Goal: Transaction & Acquisition: Purchase product/service

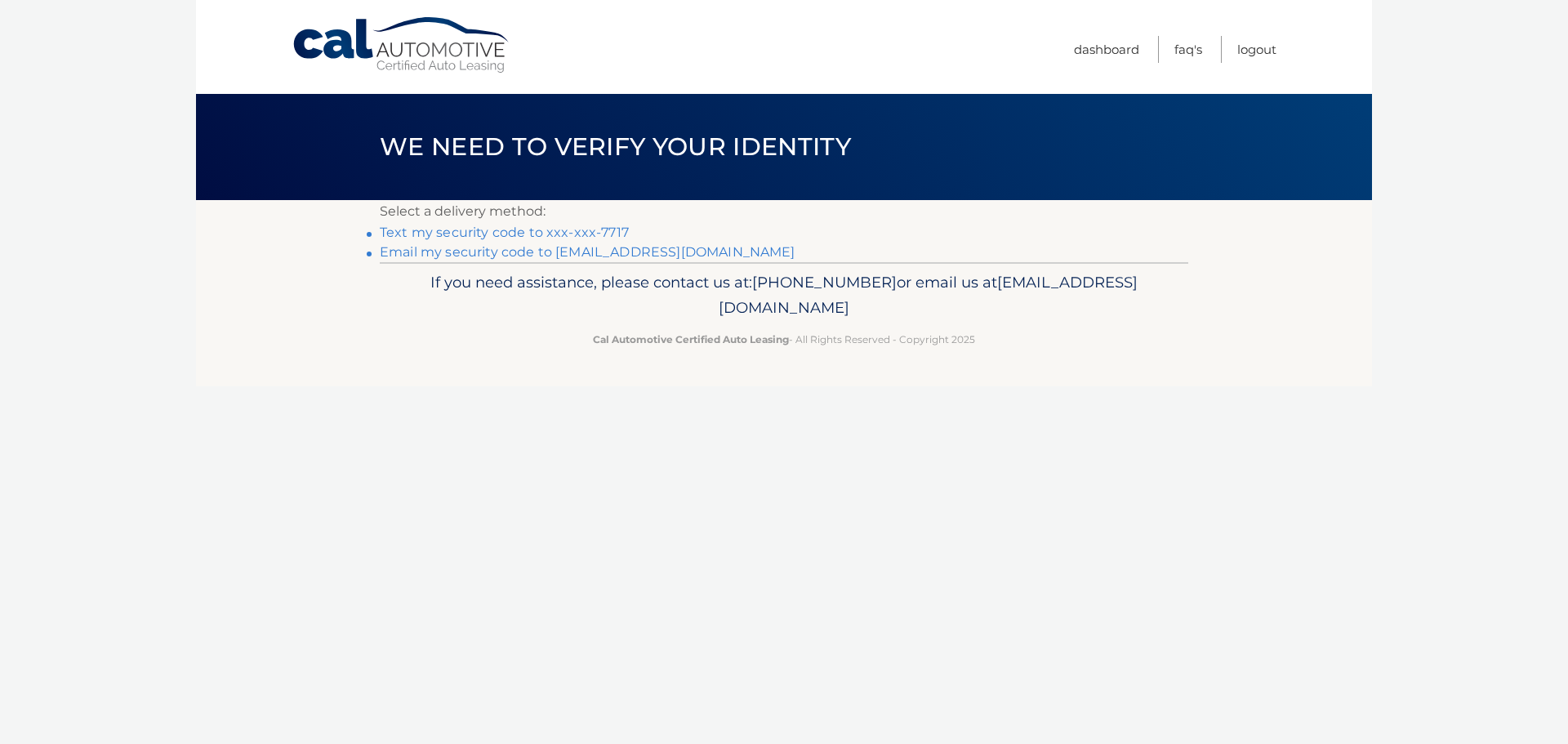
click at [494, 233] on link "Text my security code to xxx-xxx-7717" at bounding box center [504, 232] width 249 height 15
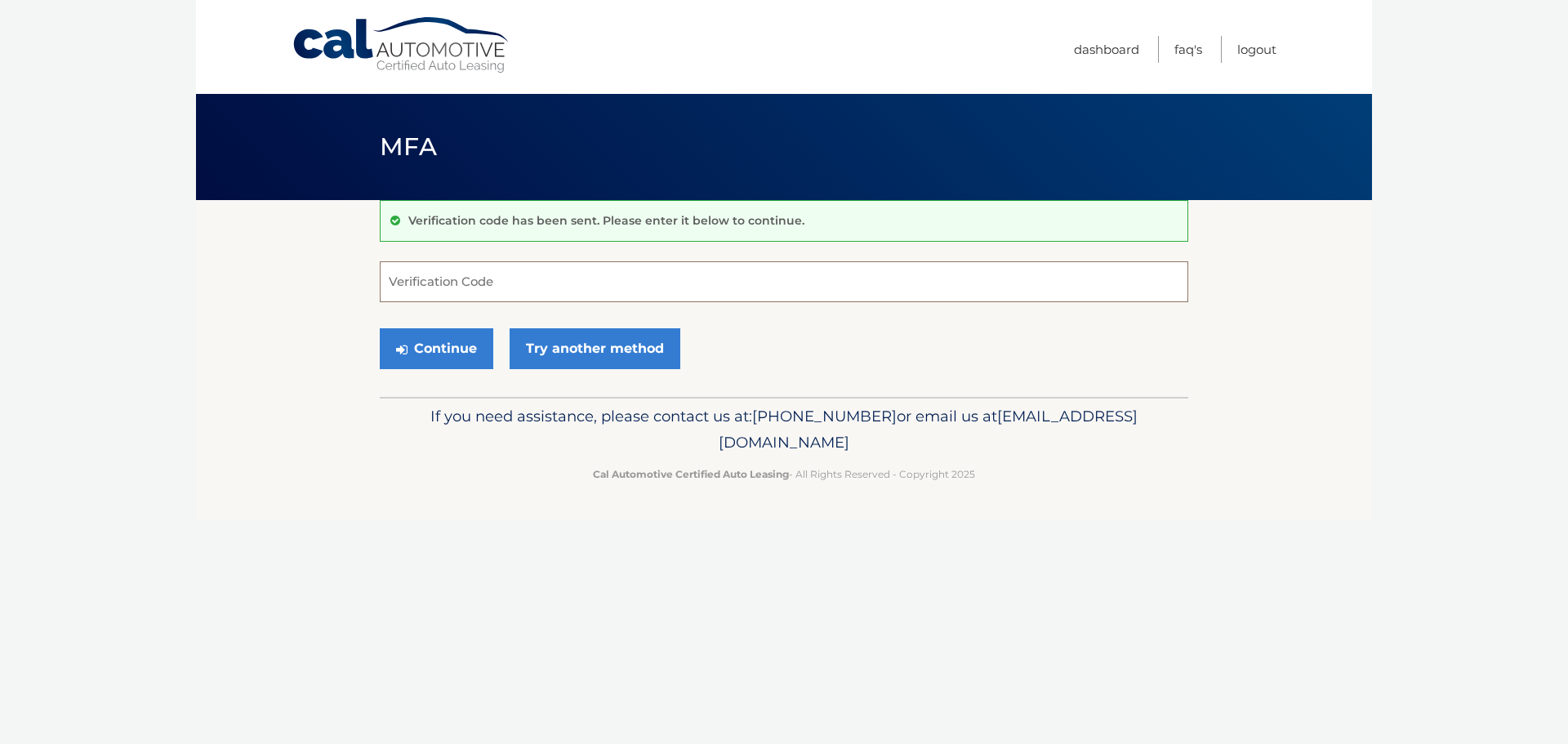
click at [473, 274] on input "Verification Code" at bounding box center [784, 281] width 809 height 41
type input "650221"
click at [445, 346] on button "Continue" at bounding box center [436, 349] width 114 height 41
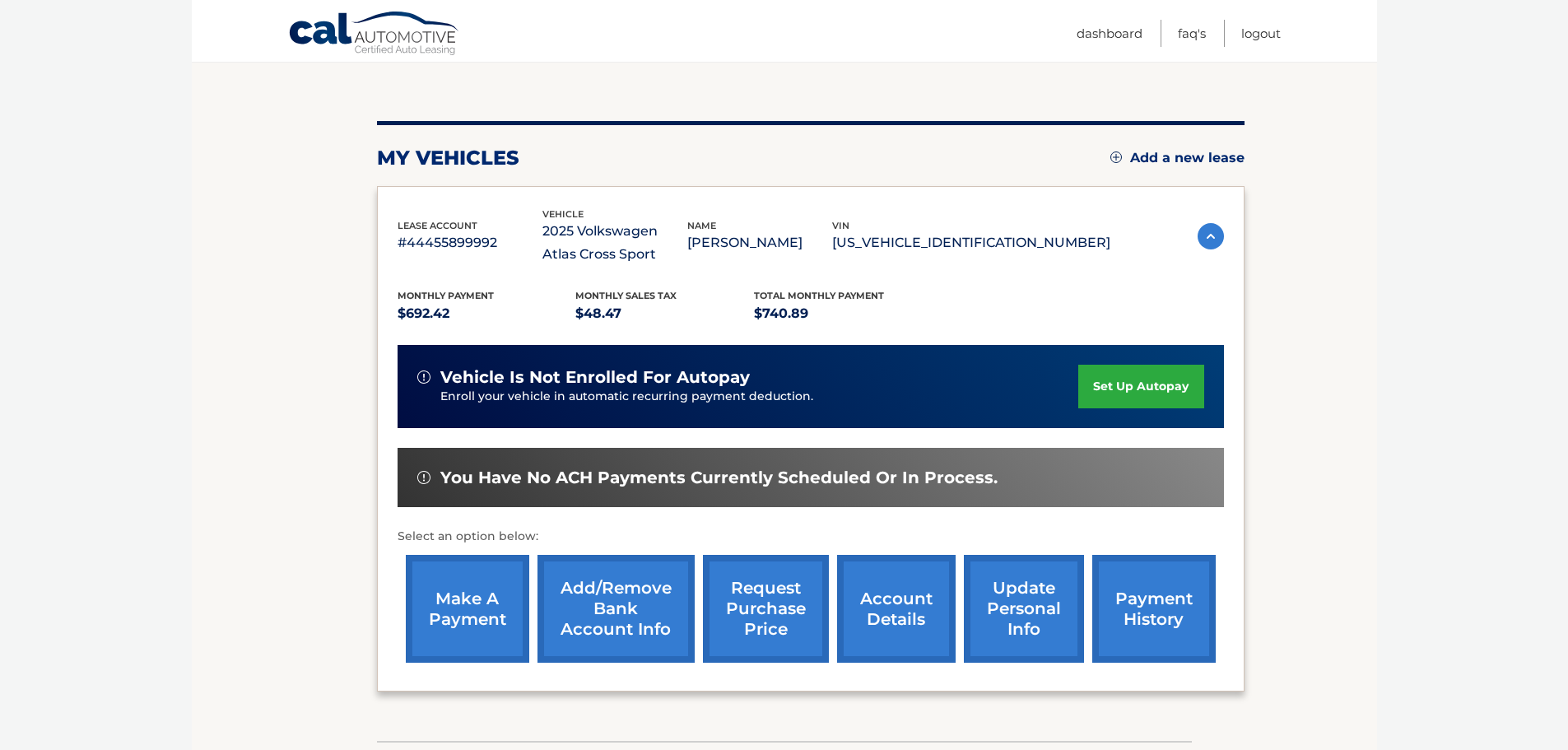
scroll to position [188, 0]
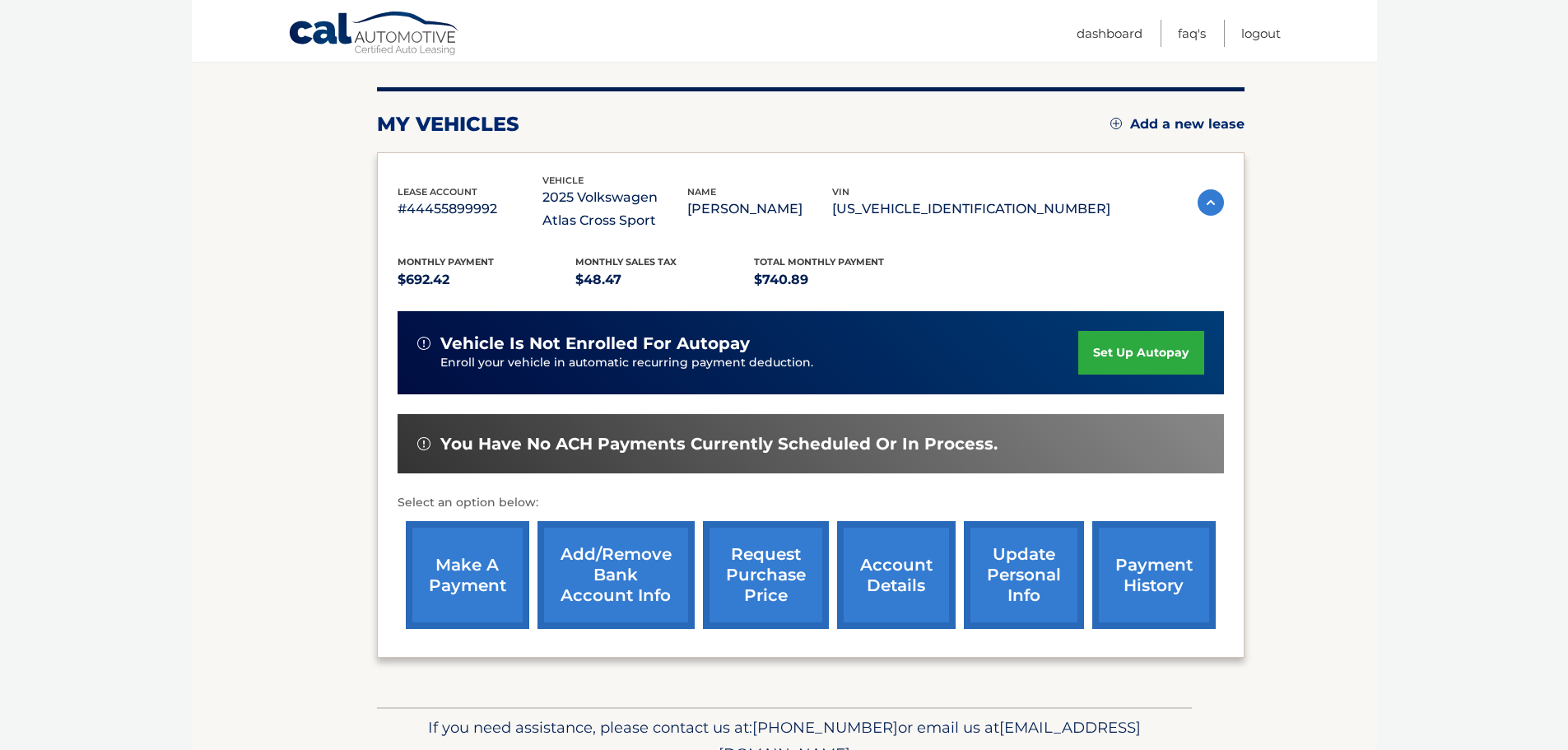
click at [885, 570] on link "account details" at bounding box center [895, 576] width 118 height 108
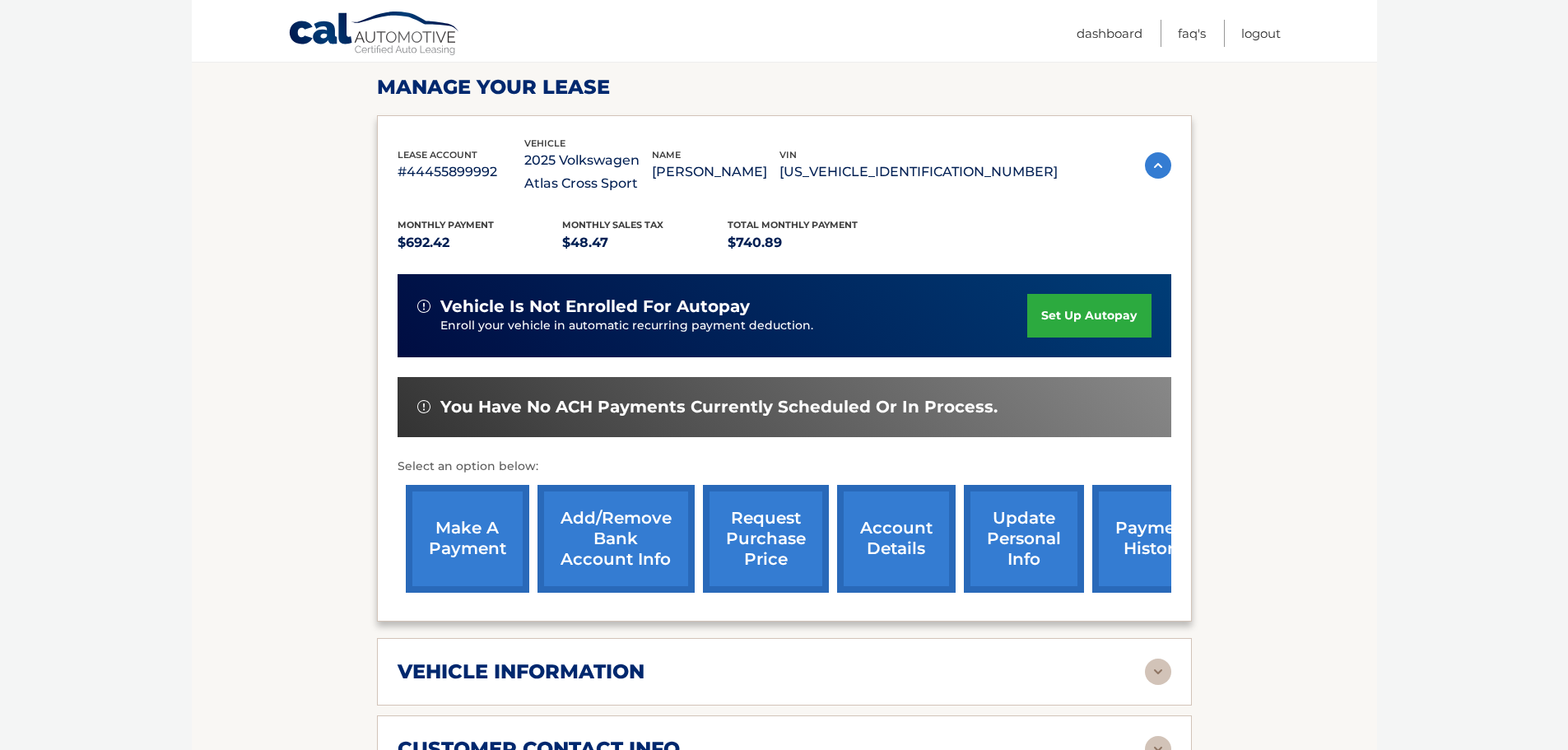
scroll to position [330, 0]
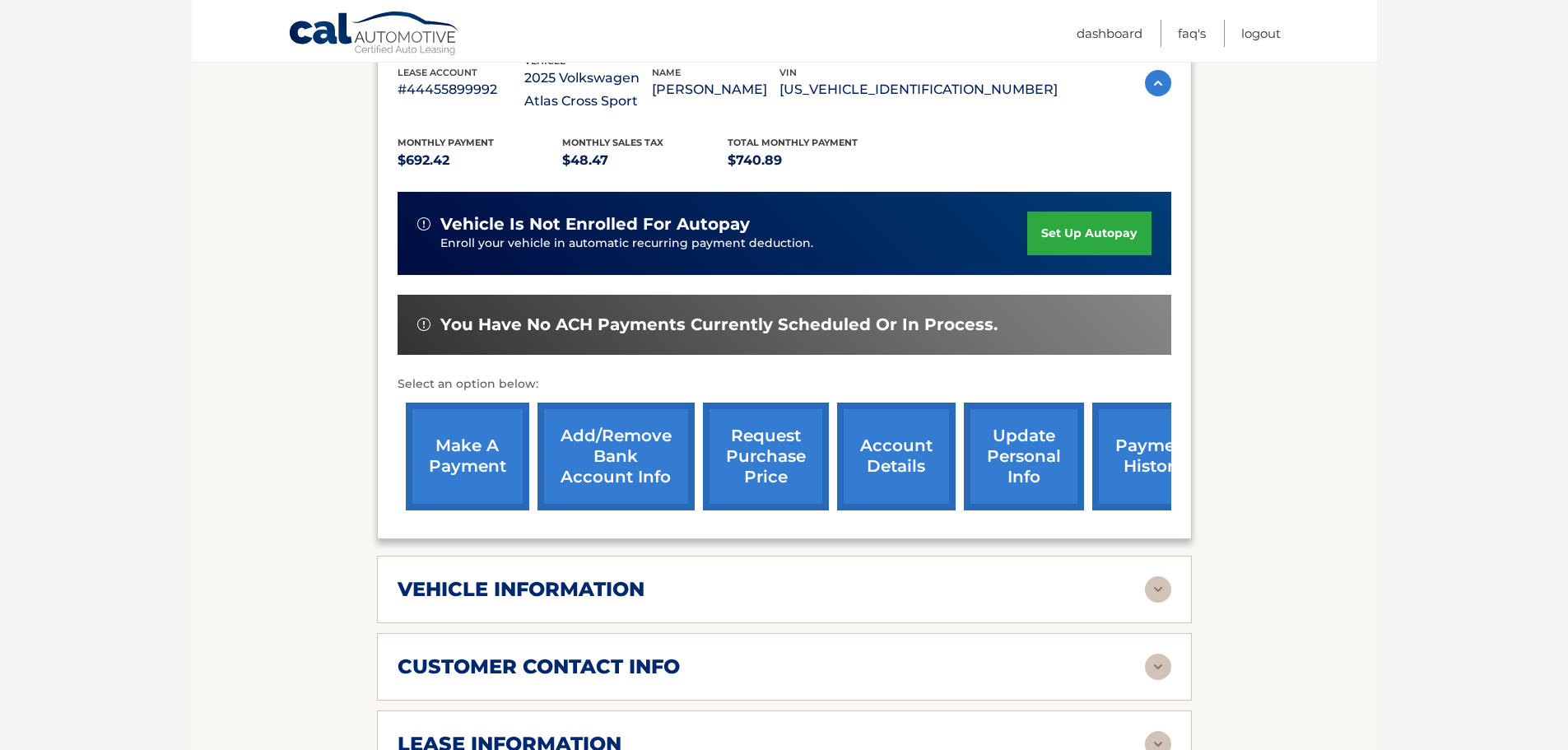
click at [1140, 460] on link "payment history" at bounding box center [1153, 457] width 124 height 108
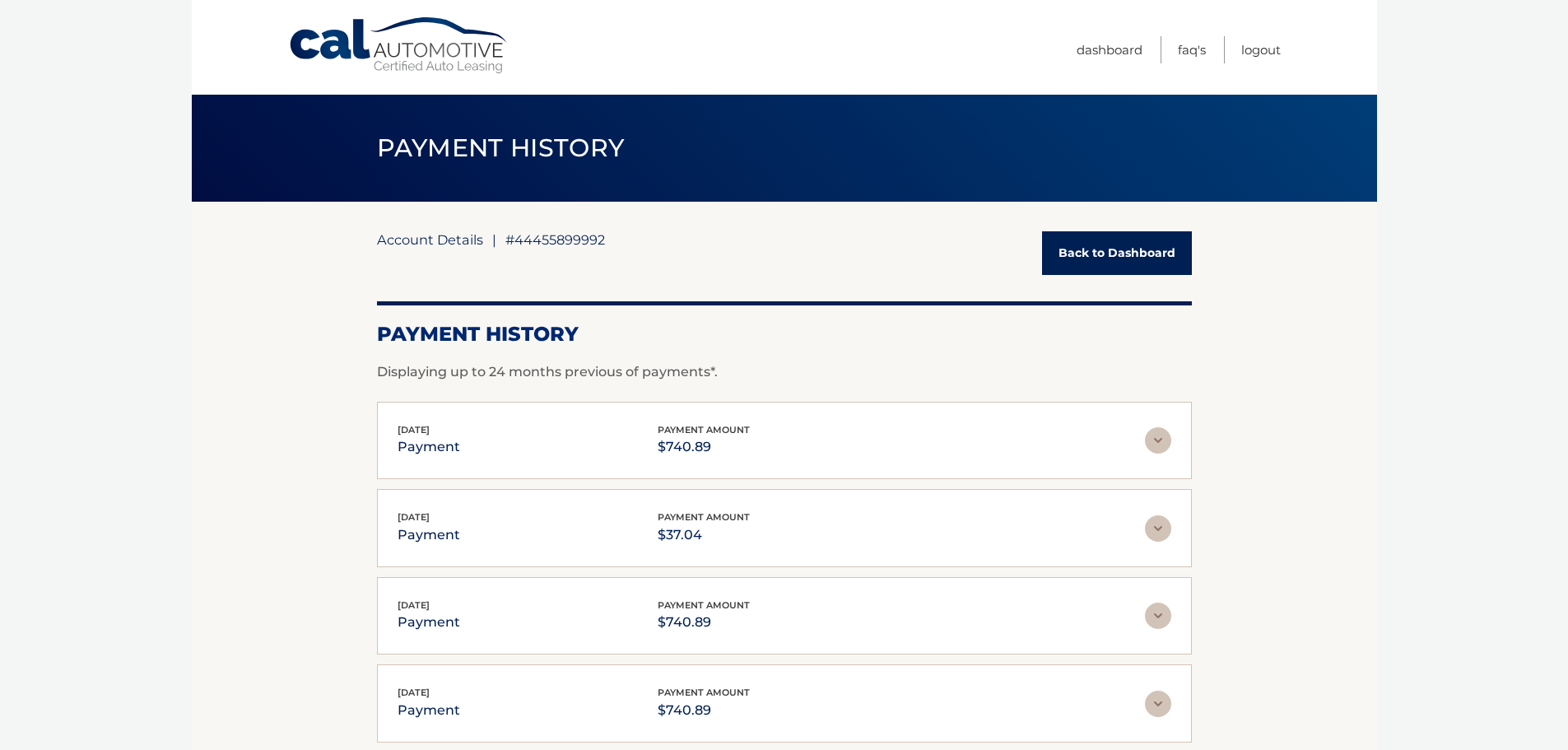
click at [454, 236] on link "Account Details" at bounding box center [430, 240] width 106 height 17
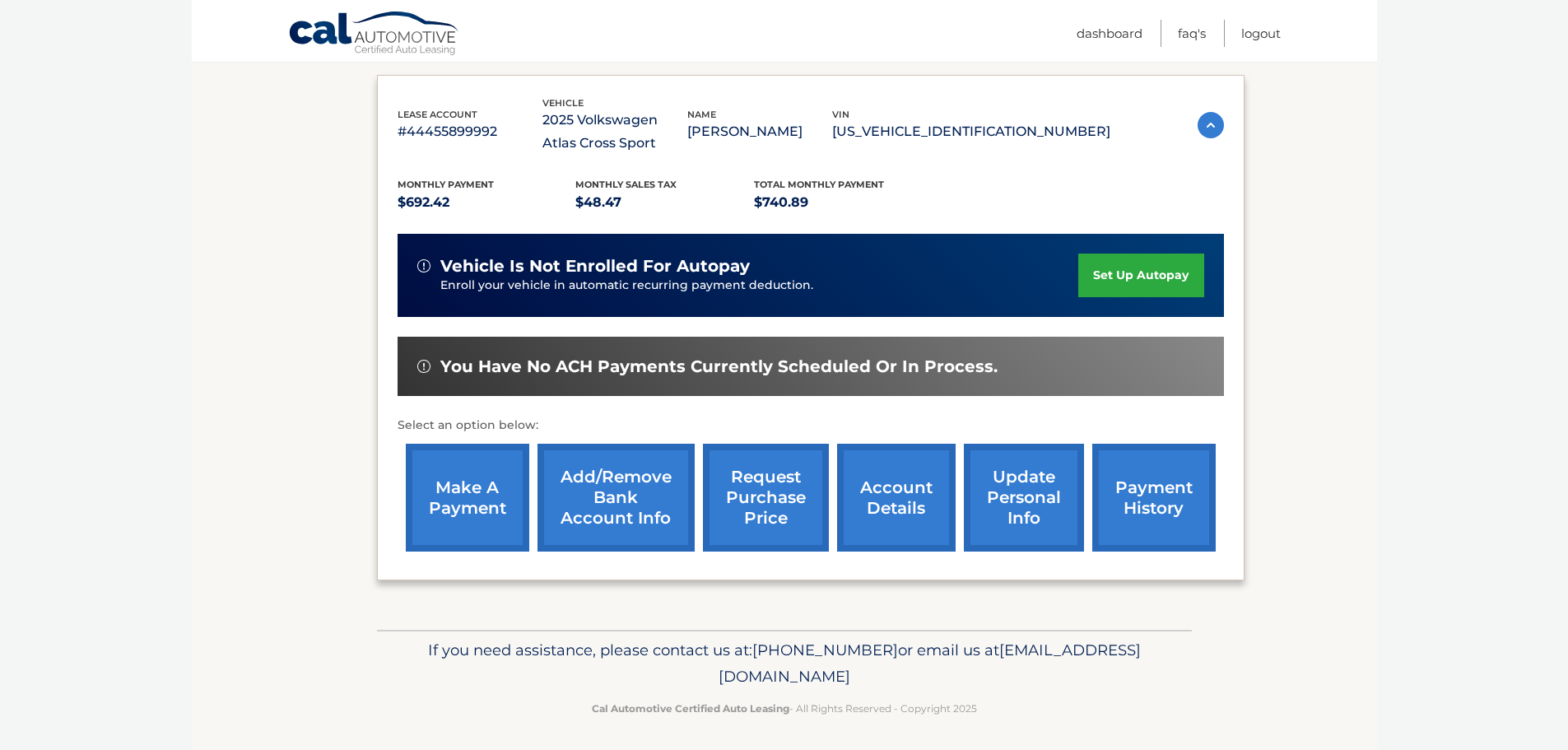
scroll to position [271, 0]
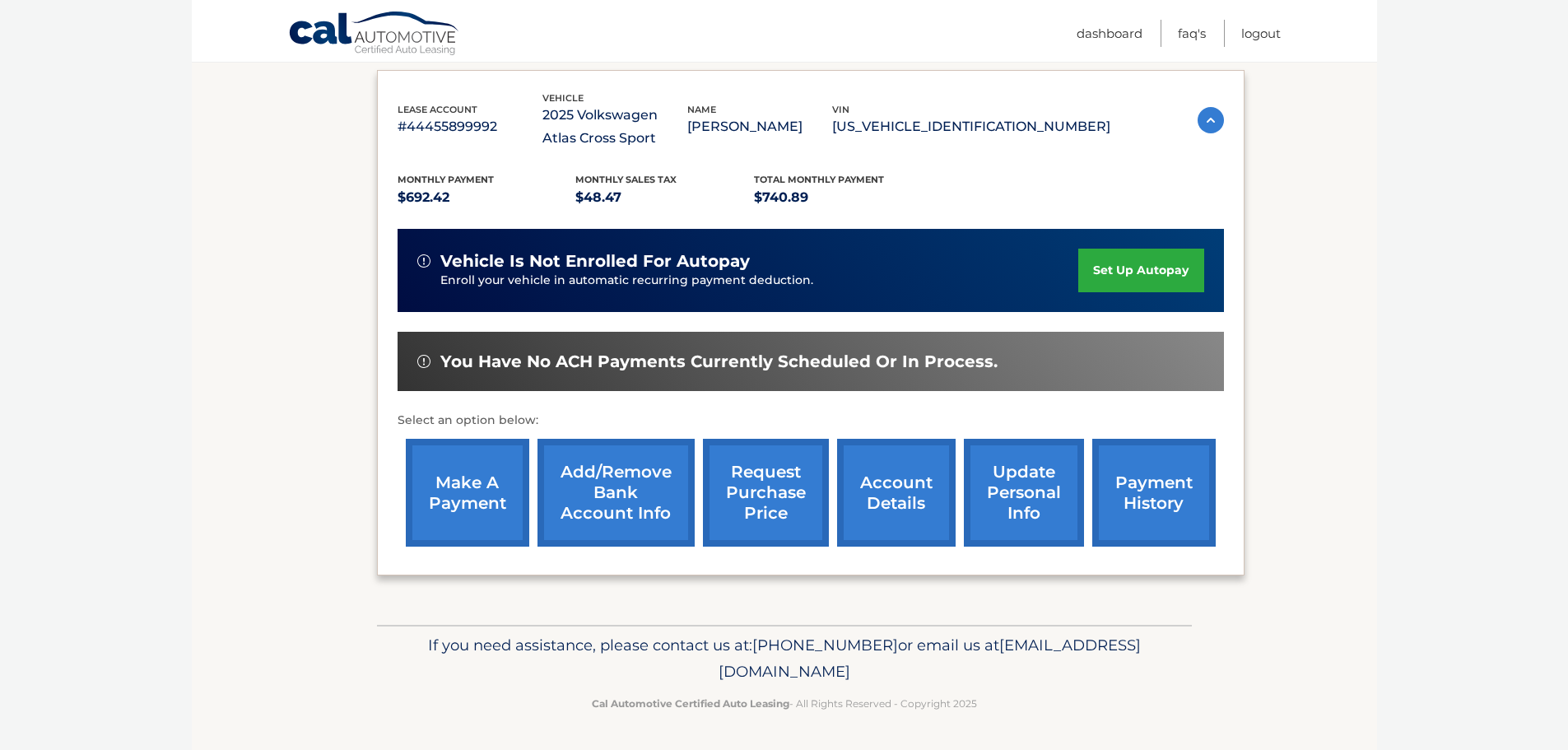
click at [473, 509] on link "make a payment" at bounding box center [467, 493] width 124 height 108
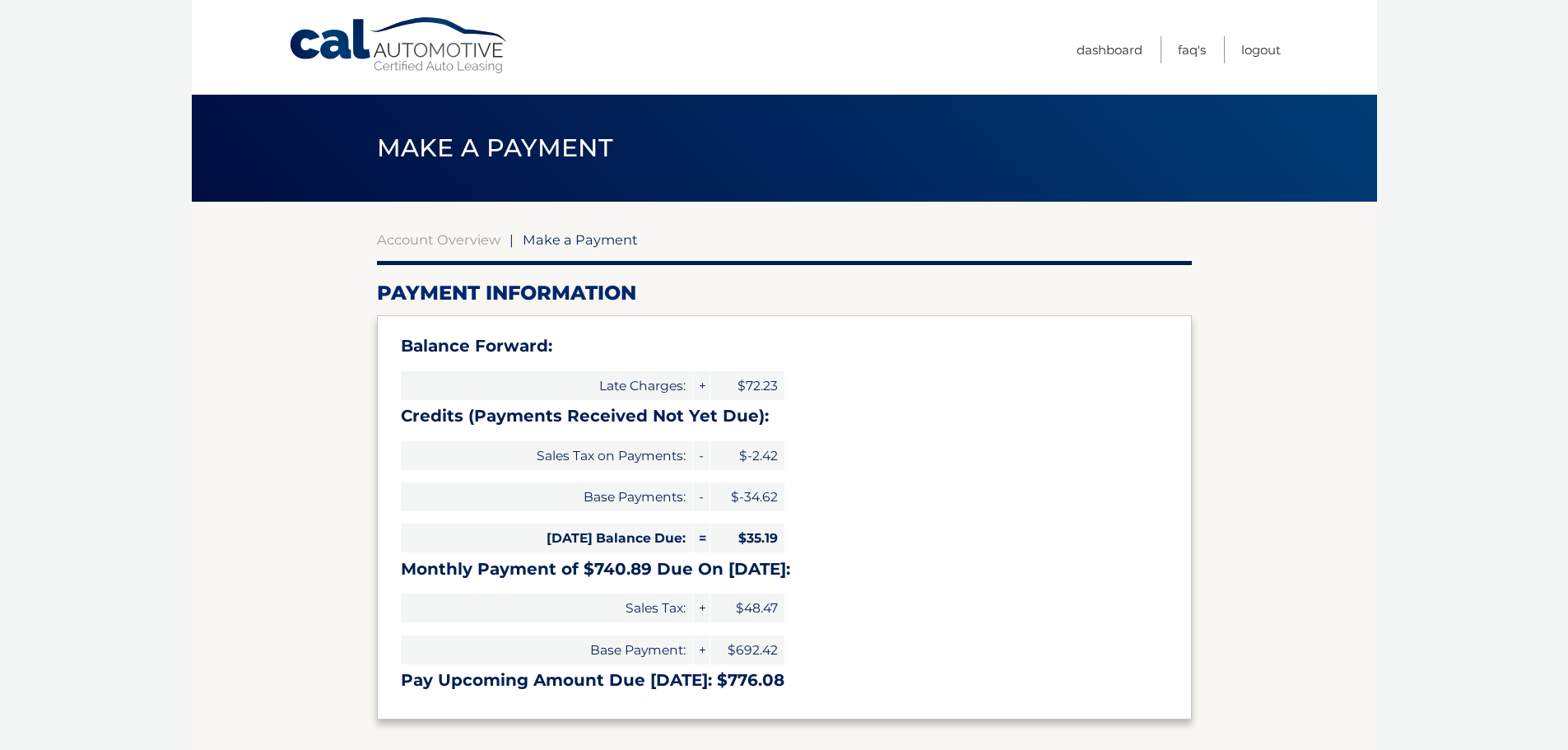
type input "776.08"
select select "MjVlOTFlNDEtNzdkYS00ZDRhLWFlNmUtZjFlMjNiM2I5Y2E0"
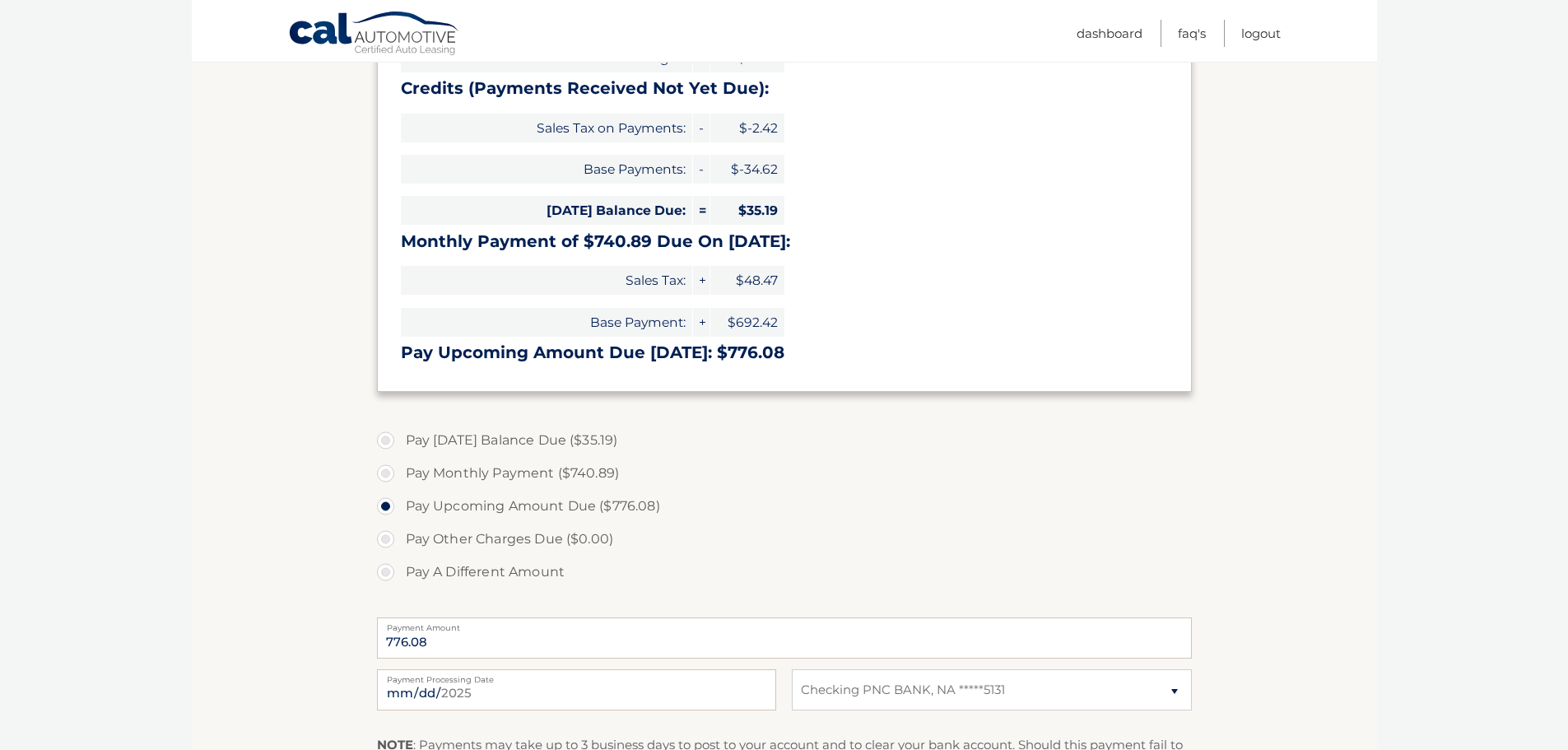
scroll to position [330, 0]
click at [384, 444] on label "Pay [DATE] Balance Due ($35.19)" at bounding box center [784, 439] width 815 height 33
click at [384, 444] on input "Pay [DATE] Balance Due ($35.19)" at bounding box center [392, 435] width 17 height 27
radio input "true"
type input "35.19"
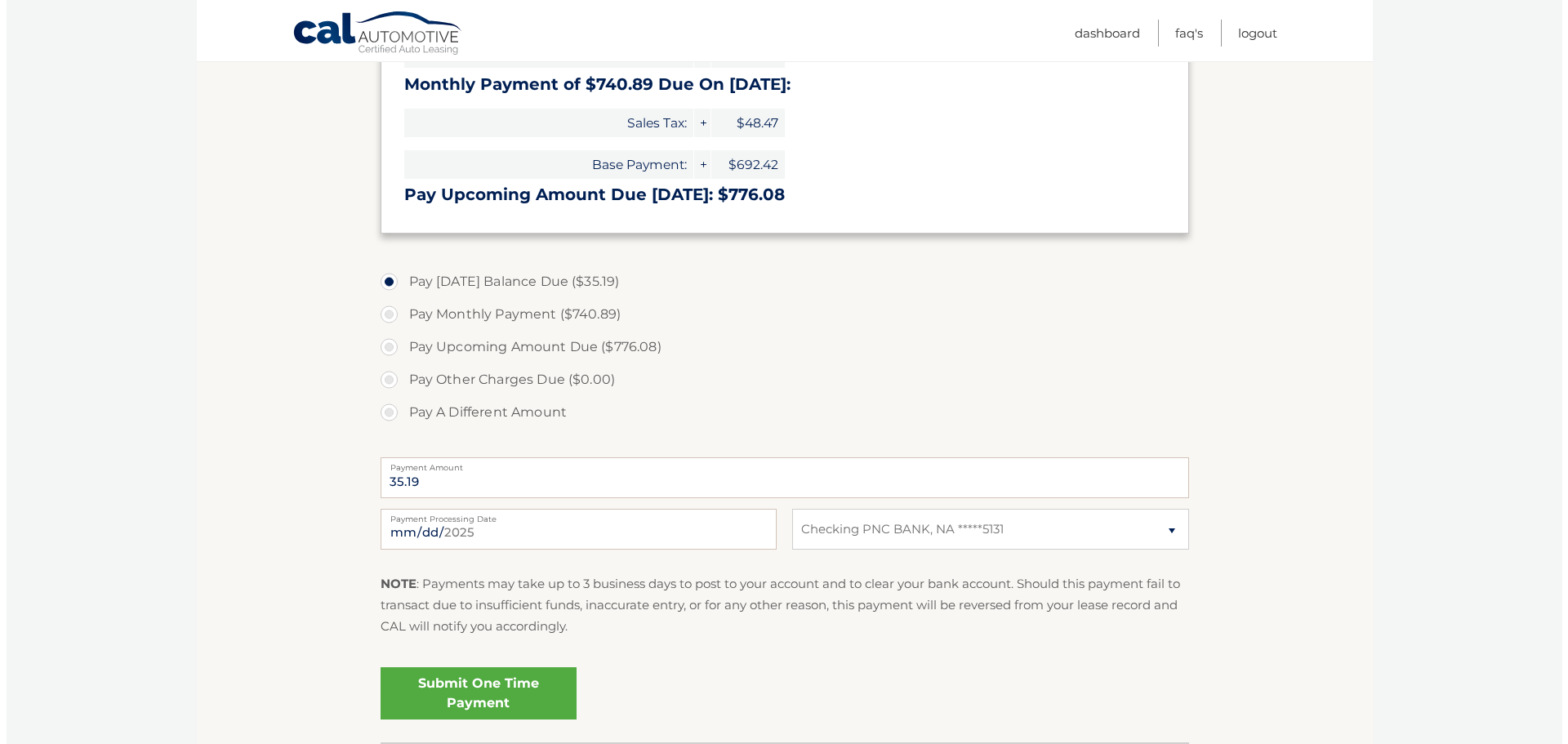
scroll to position [490, 0]
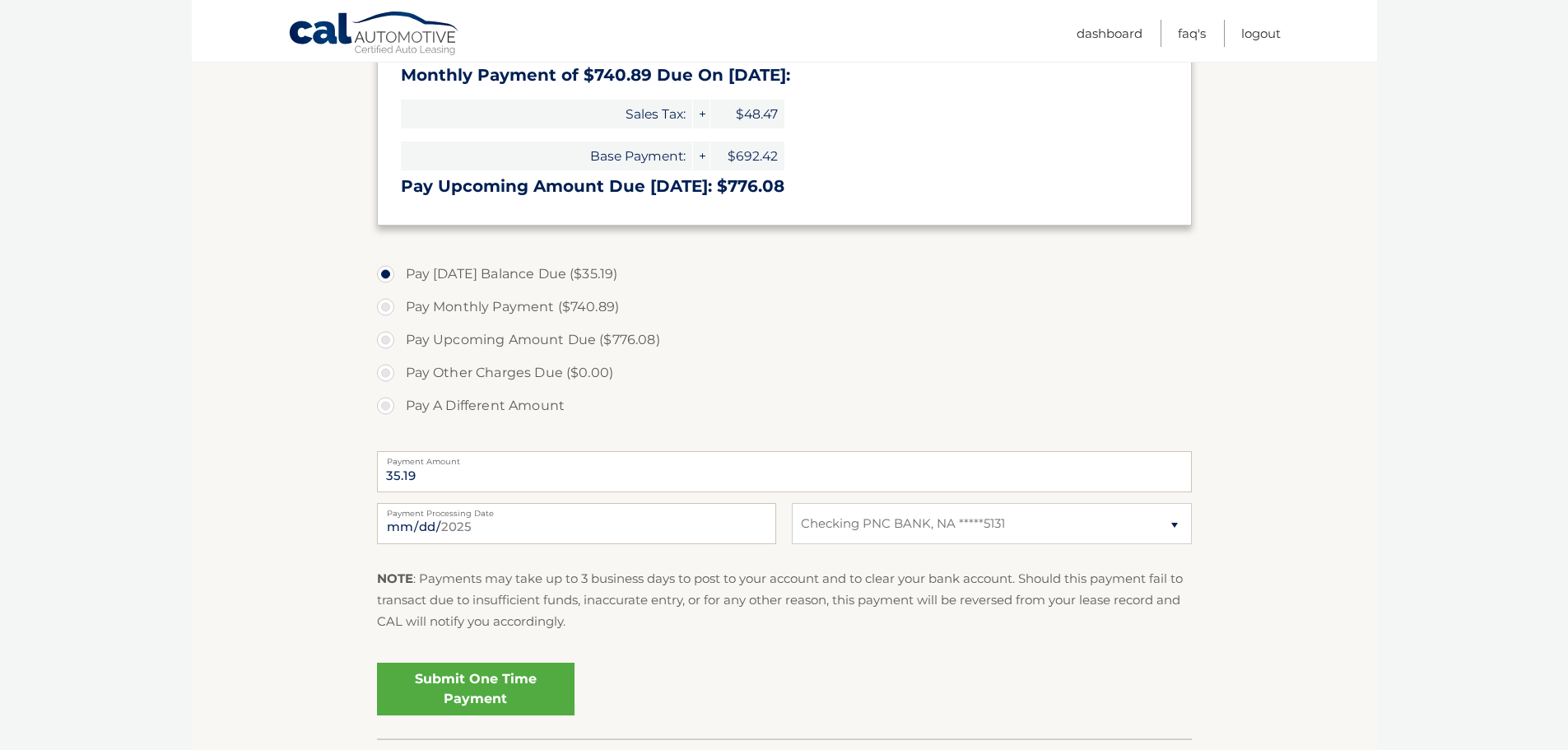
click at [516, 694] on link "Submit One Time Payment" at bounding box center [475, 688] width 197 height 52
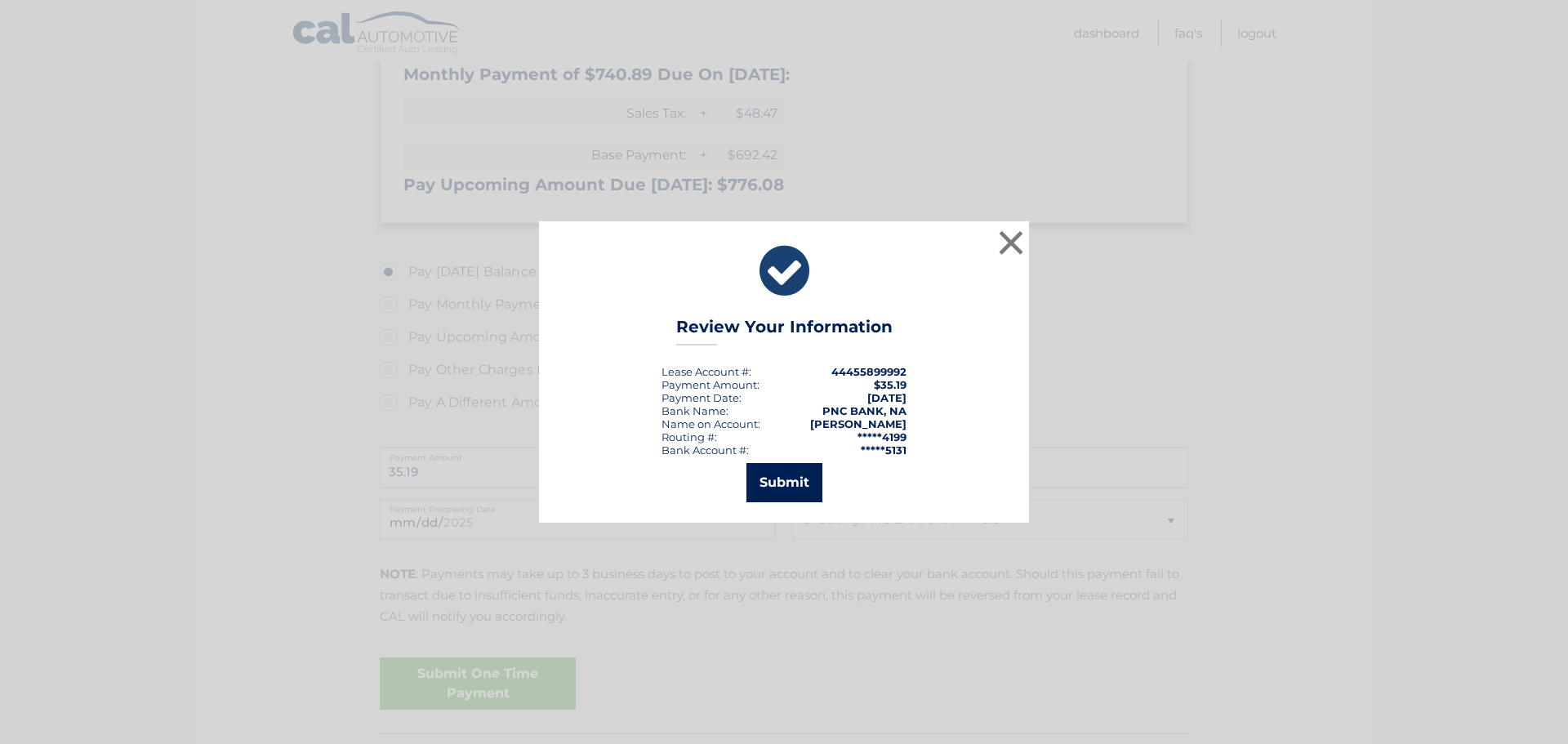
click at [781, 488] on button "Submit" at bounding box center [784, 483] width 76 height 39
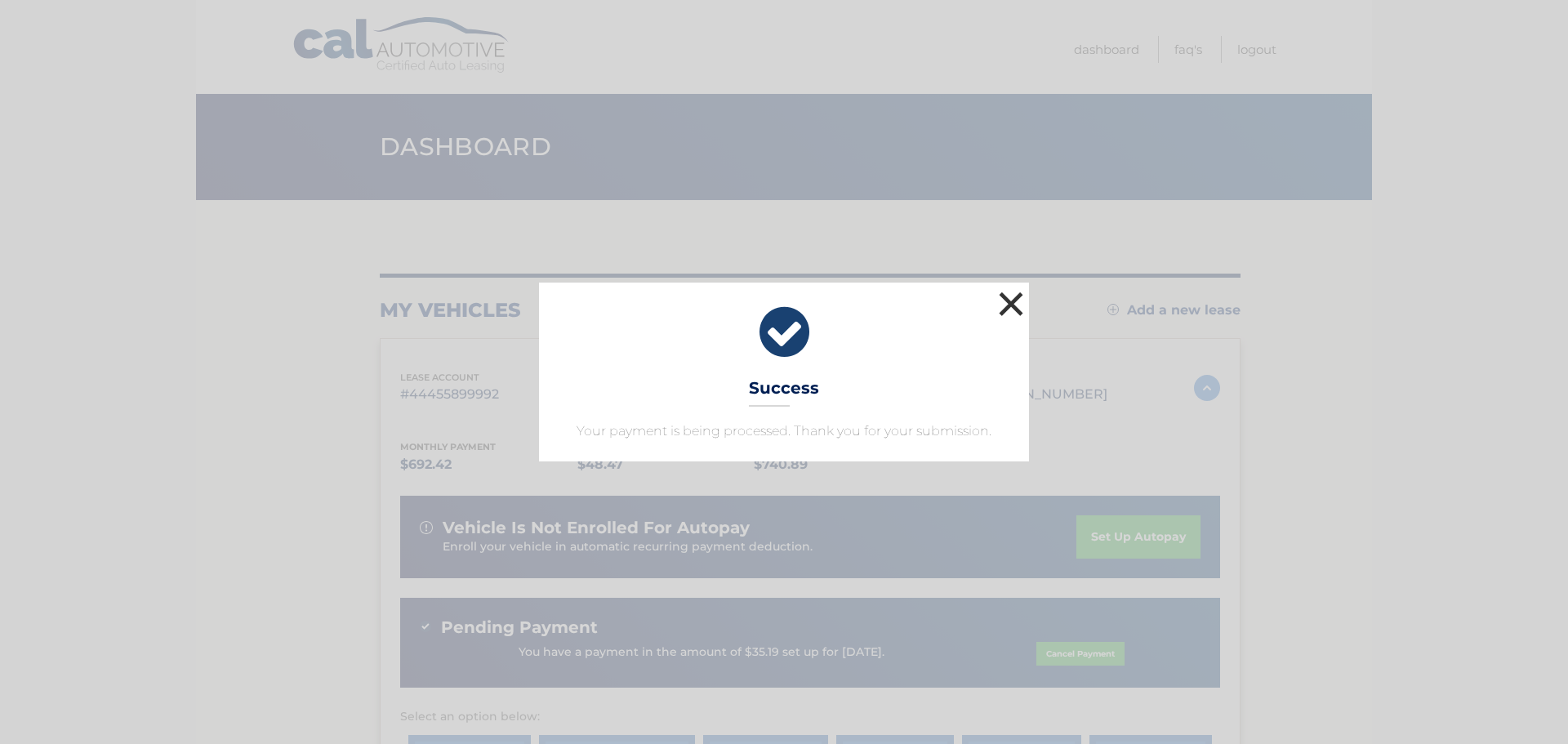
click at [1018, 296] on button "×" at bounding box center [1012, 304] width 33 height 33
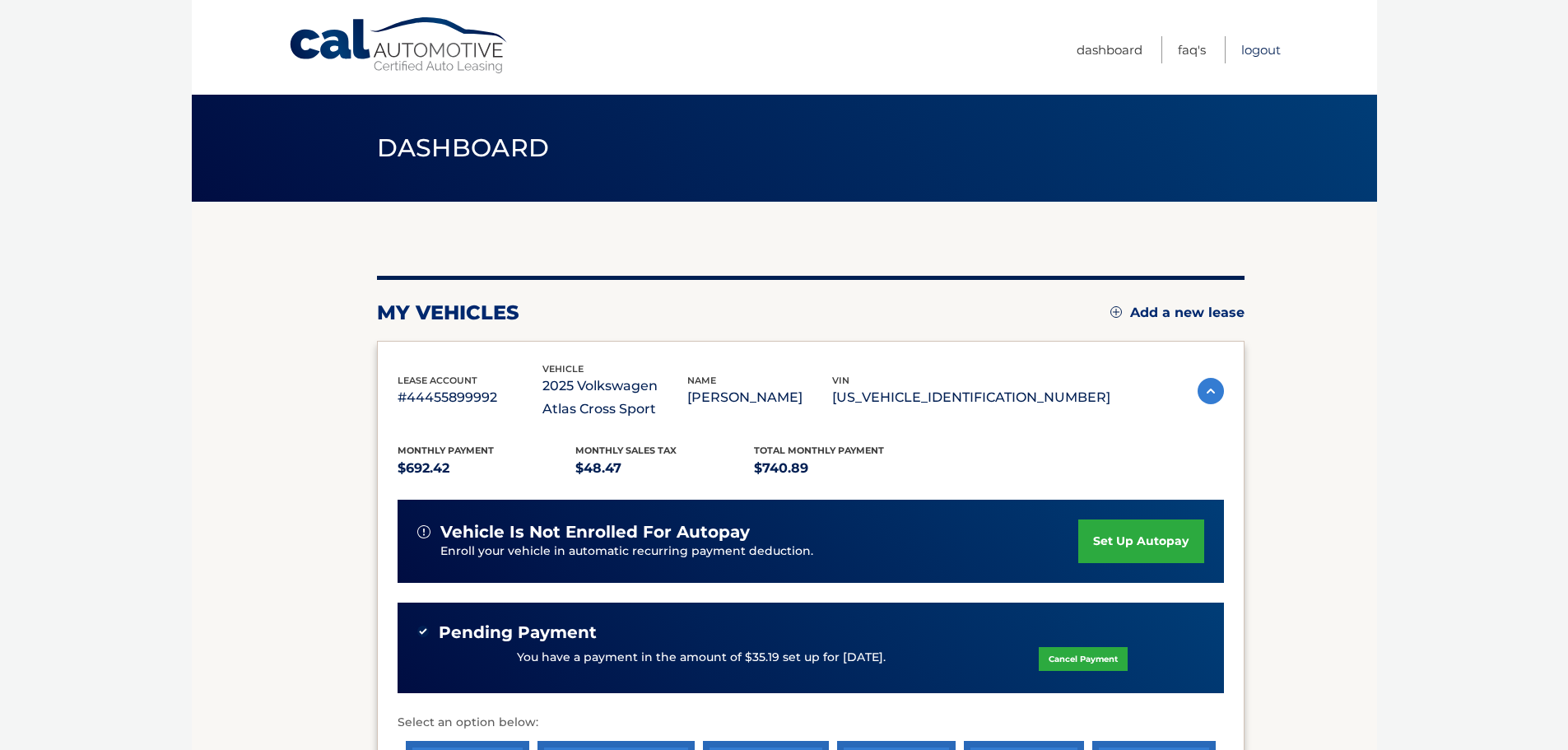
click at [1257, 45] on link "Logout" at bounding box center [1261, 50] width 39 height 28
